Goal: Find specific page/section: Find specific page/section

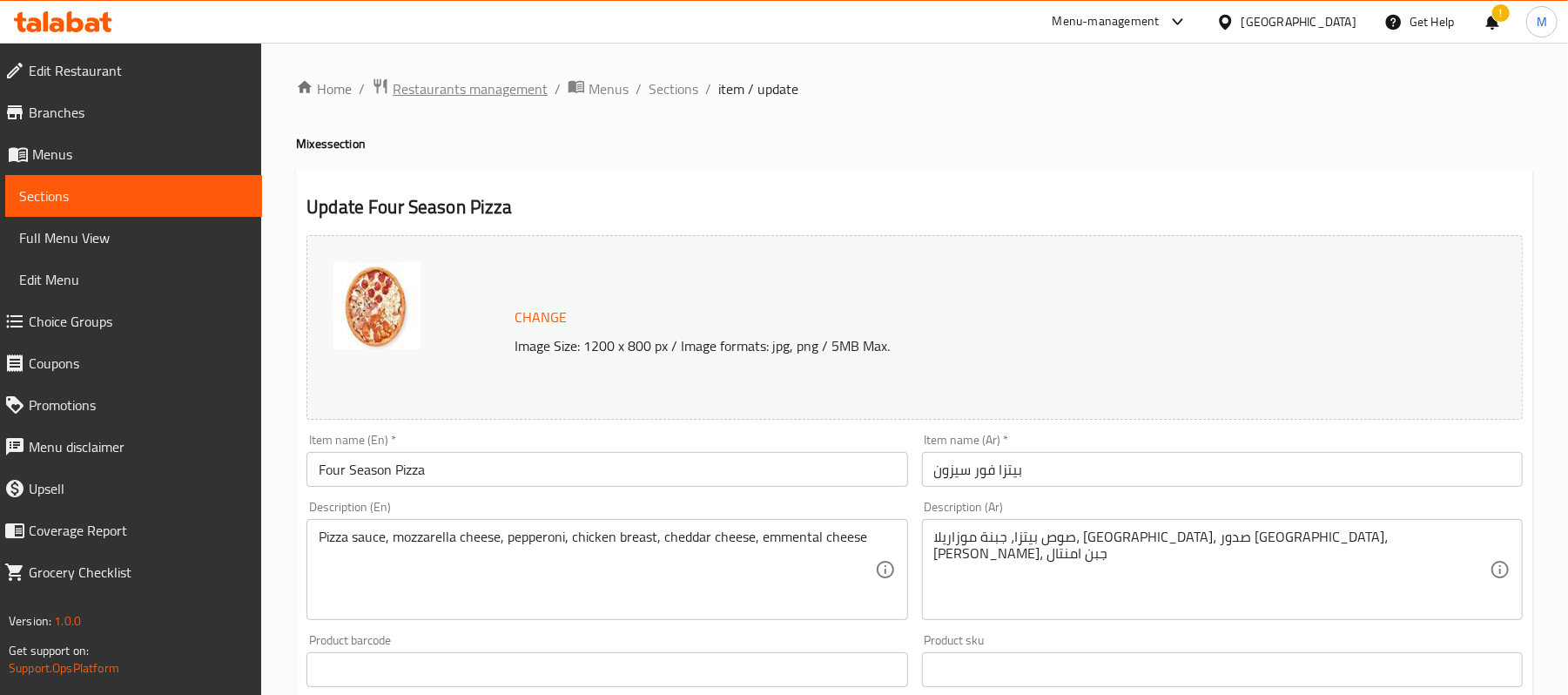
click at [507, 89] on span "Restaurants management" at bounding box center [470, 88] width 155 height 21
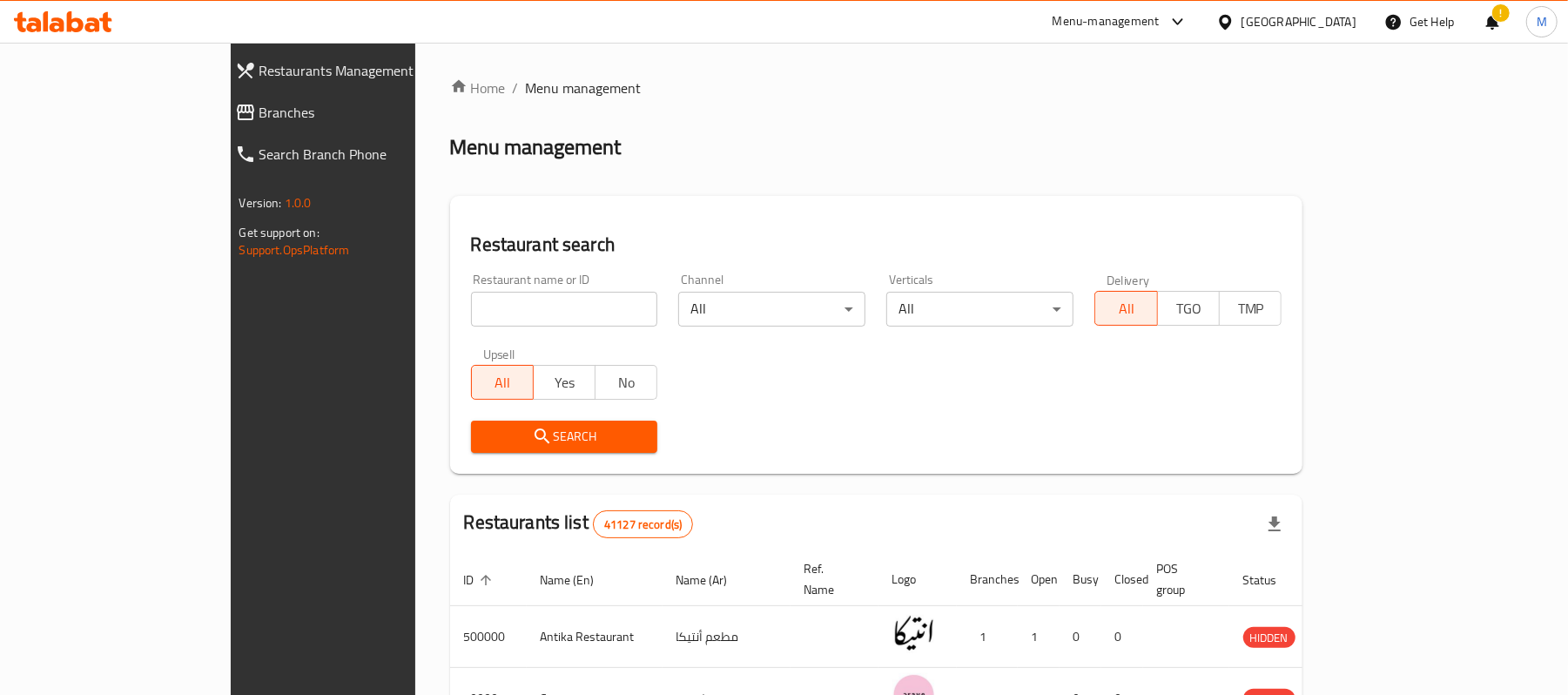
click at [1160, 17] on div "Menu-management" at bounding box center [1105, 22] width 107 height 21
click at [1134, 194] on div "Restaurant-Management" at bounding box center [1096, 192] width 137 height 19
click at [515, 318] on input "search" at bounding box center [565, 308] width 187 height 35
click at [619, 242] on h2 "Restaurant search" at bounding box center [877, 244] width 811 height 26
